Goal: Book appointment/travel/reservation

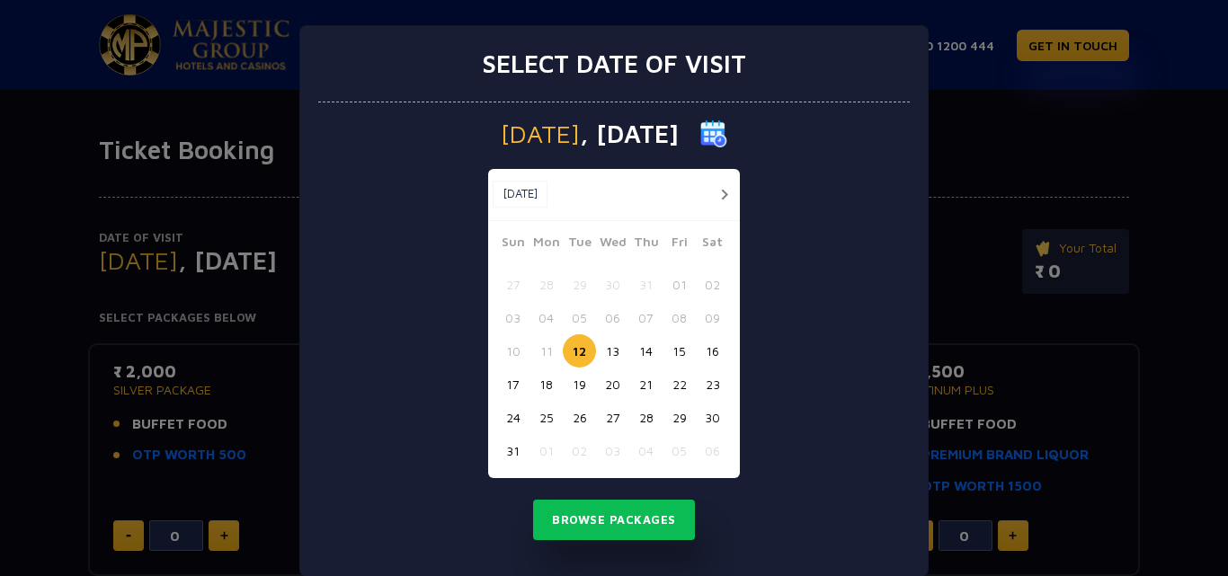
click at [716, 192] on button "button" at bounding box center [724, 194] width 22 height 22
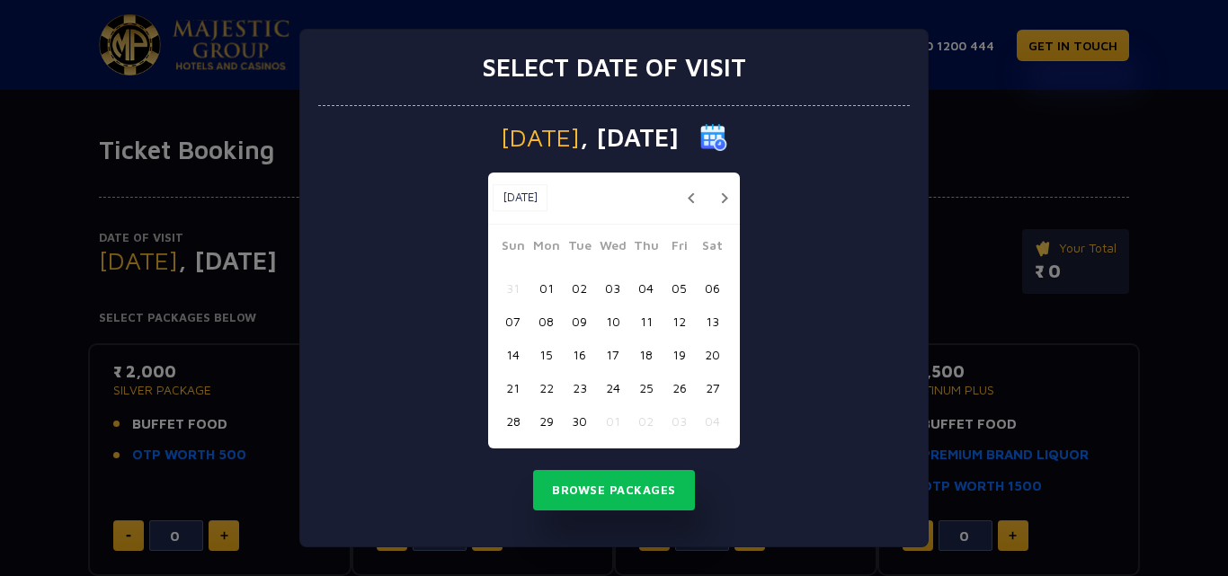
click at [716, 192] on button "button" at bounding box center [724, 198] width 22 height 22
click at [510, 355] on button "12" at bounding box center [512, 354] width 33 height 33
click at [442, 257] on div "[DATE] [DATE] [DATE] Sun Mon Tue Wed Thu Fri Sat 28 29 30 01 02 03 04 05 06 07 …" at bounding box center [614, 327] width 592 height 442
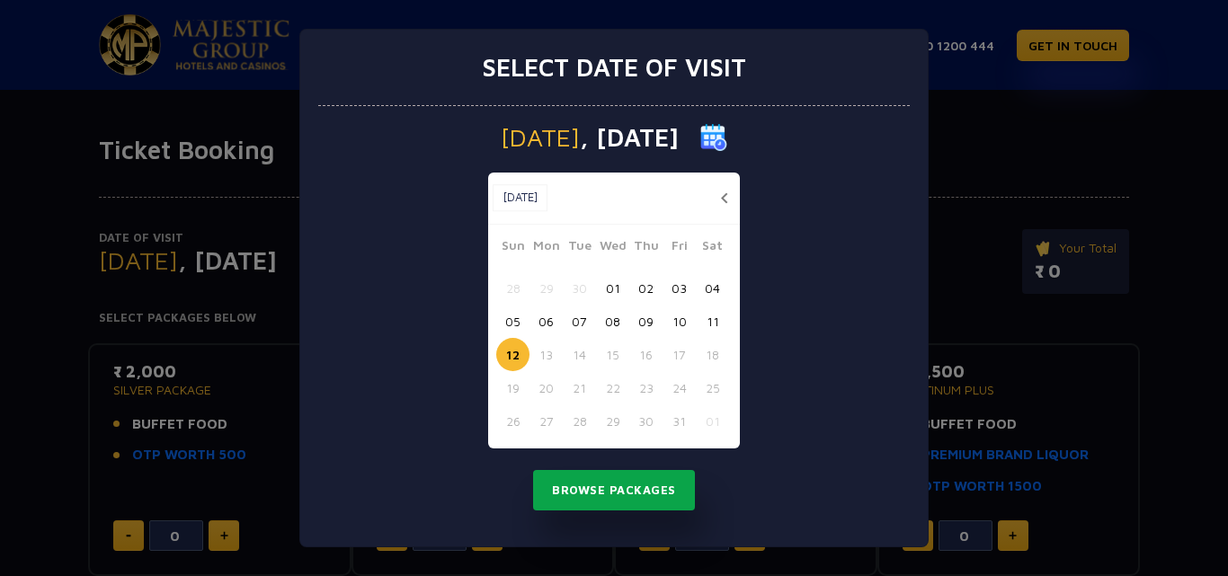
click at [562, 486] on button "Browse Packages" at bounding box center [614, 490] width 162 height 41
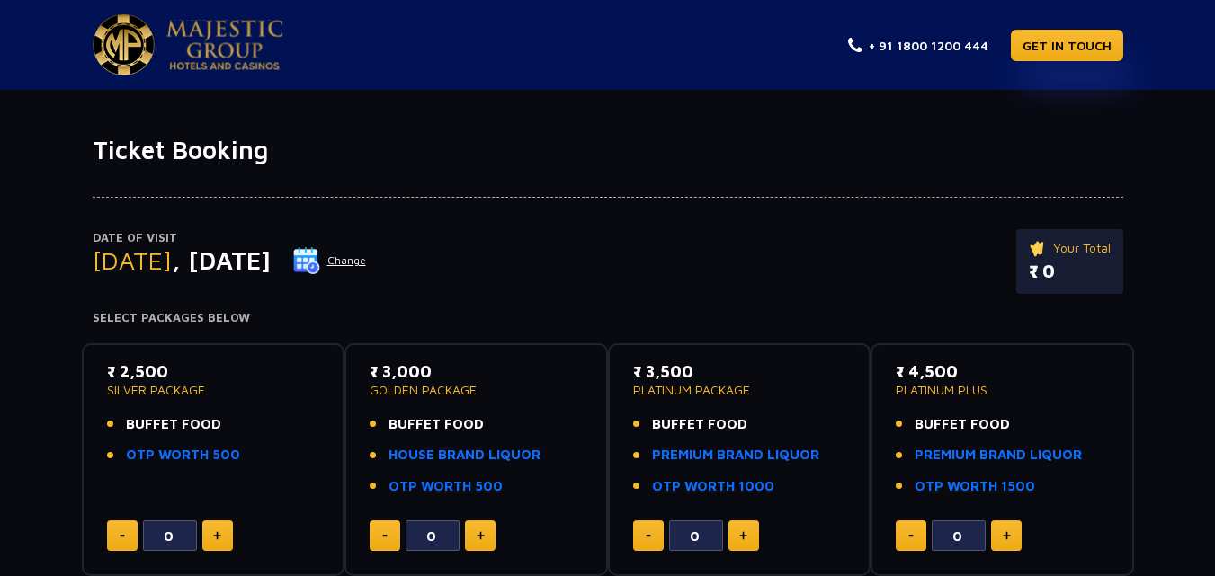
click at [367, 261] on button "Change" at bounding box center [329, 260] width 75 height 29
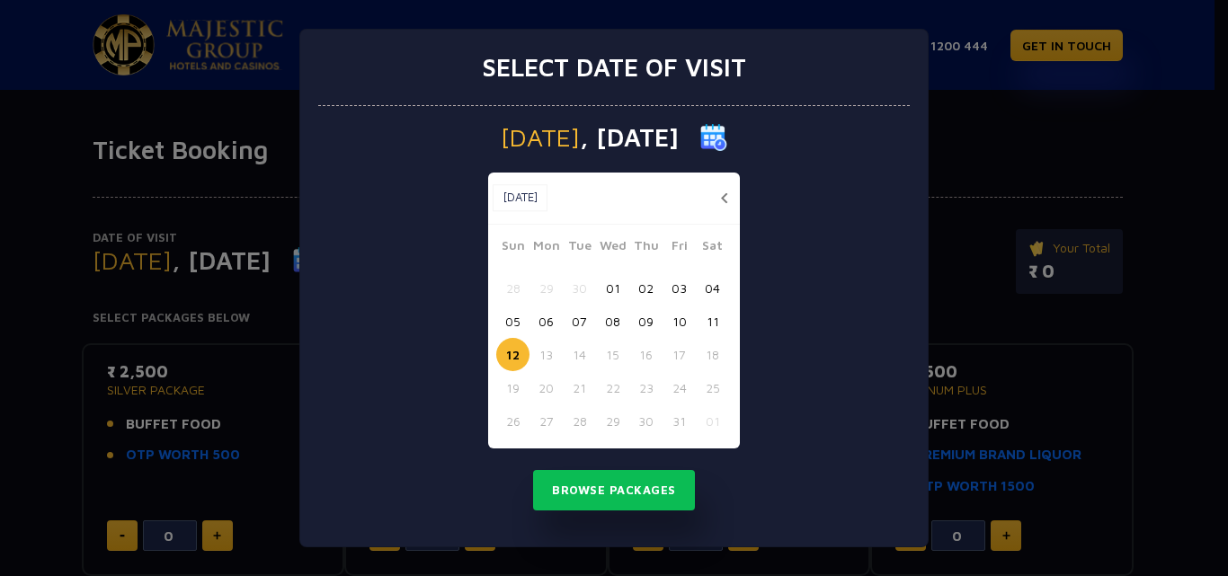
click at [375, 300] on div "[DATE] [DATE] [DATE] Sun Mon Tue Wed Thu Fri Sat 28 29 30 01 02 03 04 05 06 07 …" at bounding box center [614, 327] width 592 height 442
